Goal: Task Accomplishment & Management: Complete application form

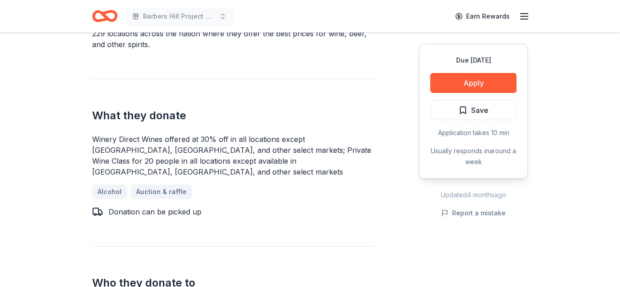
scroll to position [332, 0]
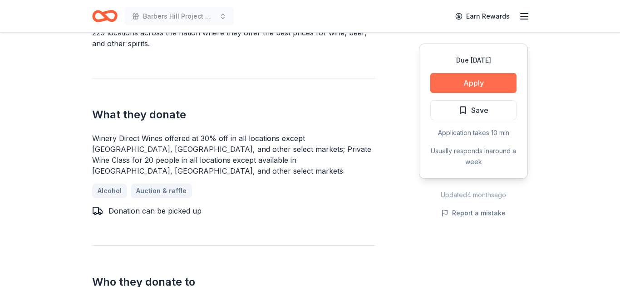
click at [476, 82] on button "Apply" at bounding box center [473, 83] width 86 height 20
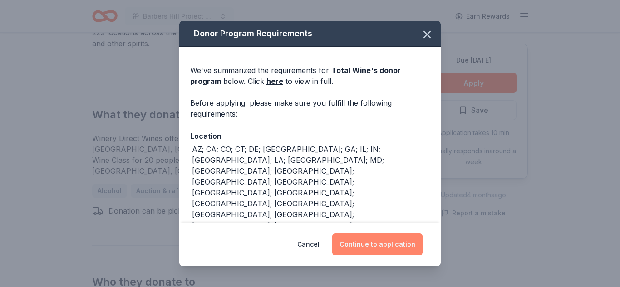
click at [391, 244] on button "Continue to application" at bounding box center [377, 245] width 90 height 22
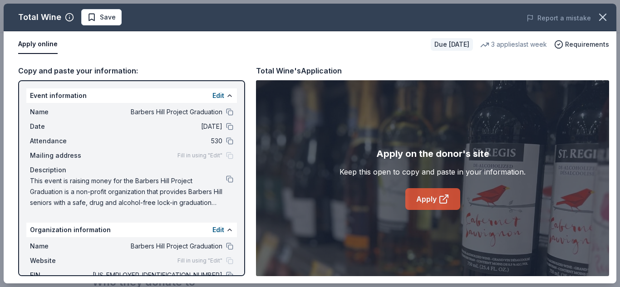
click at [425, 205] on link "Apply" at bounding box center [432, 199] width 55 height 22
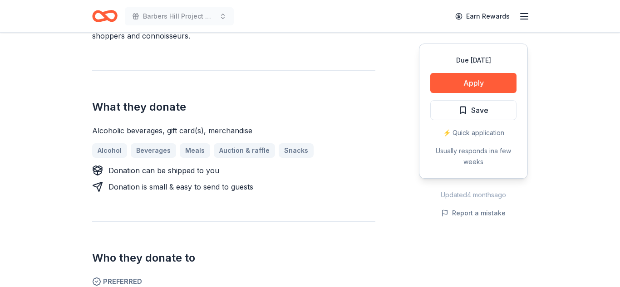
scroll to position [328, 0]
click at [450, 85] on button "Apply" at bounding box center [473, 83] width 86 height 20
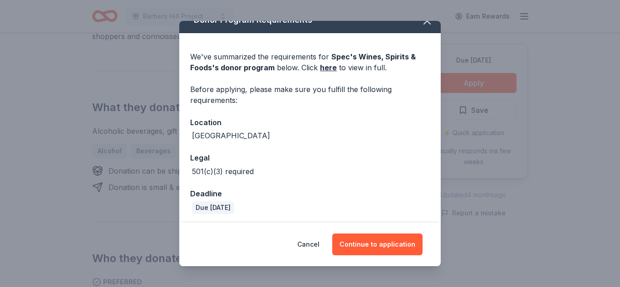
scroll to position [16, 0]
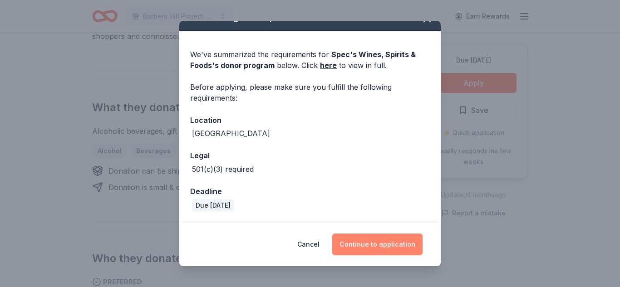
click at [368, 243] on button "Continue to application" at bounding box center [377, 245] width 90 height 22
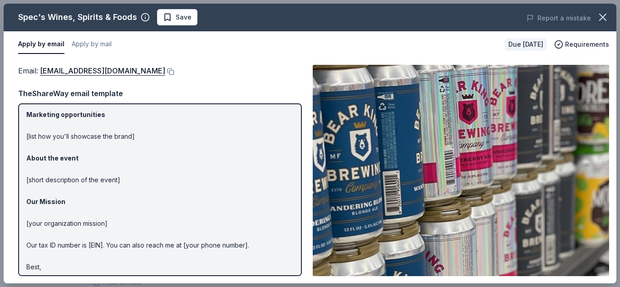
scroll to position [72, 0]
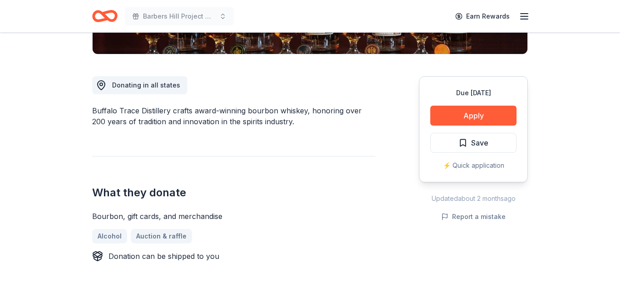
scroll to position [148, 0]
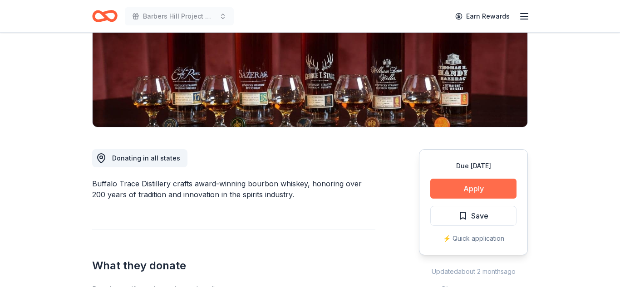
click at [449, 193] on button "Apply" at bounding box center [473, 189] width 86 height 20
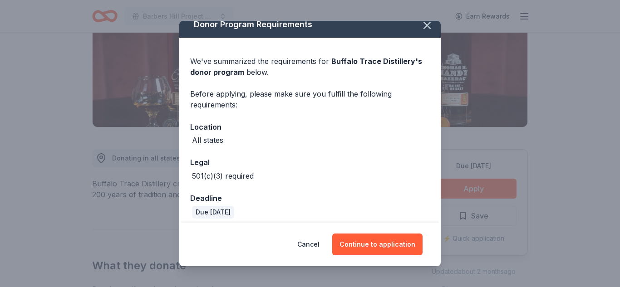
scroll to position [16, 0]
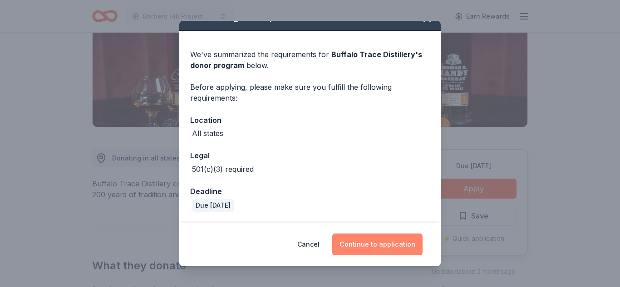
click at [370, 239] on button "Continue to application" at bounding box center [377, 245] width 90 height 22
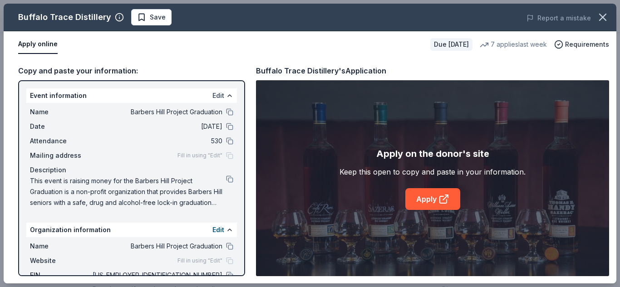
click at [216, 95] on button "Edit" at bounding box center [218, 95] width 12 height 11
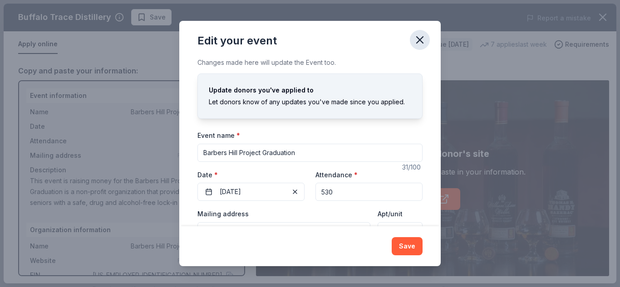
click at [419, 40] on icon "button" at bounding box center [419, 40] width 6 height 6
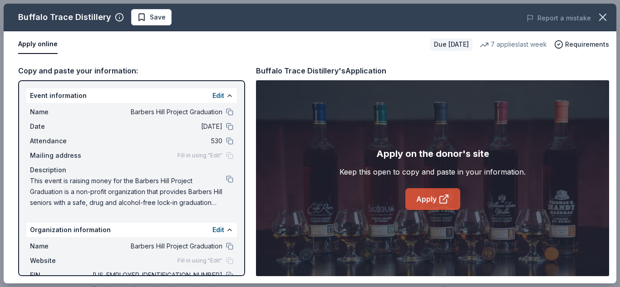
click at [417, 195] on link "Apply" at bounding box center [432, 199] width 55 height 22
